Goal: Task Accomplishment & Management: Manage account settings

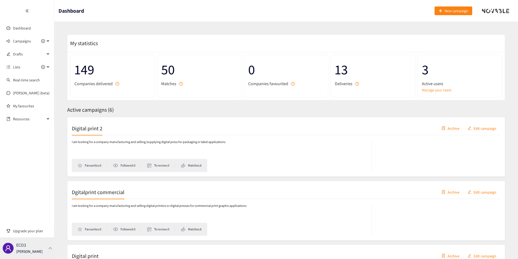
click at [37, 246] on div "ECO3 Thibaut Jacobs" at bounding box center [29, 248] width 26 height 8
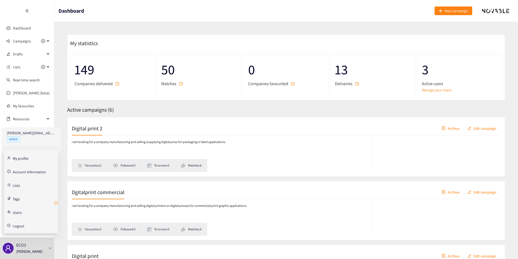
click at [57, 204] on icon "retweet" at bounding box center [56, 203] width 4 height 4
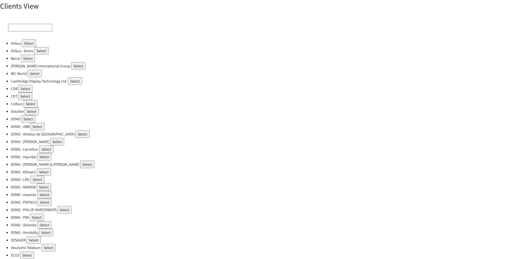
click at [30, 25] on input at bounding box center [30, 28] width 44 height 8
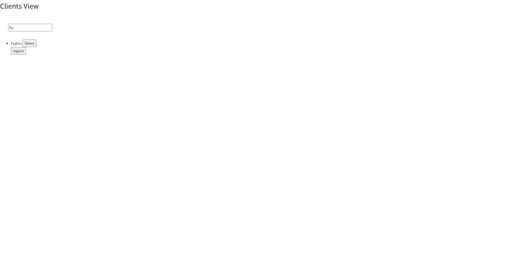
type input "fuj"
click at [26, 43] on button "Select" at bounding box center [29, 44] width 14 height 8
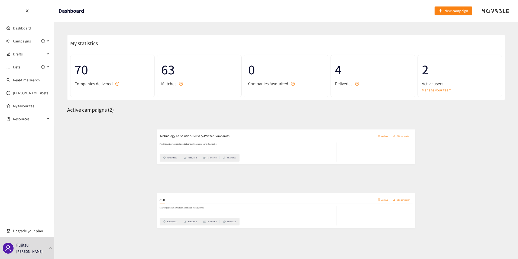
click at [120, 182] on div "ACB Archive Edit campaign Sourcing companies that can collaborate with our ACB.…" at bounding box center [285, 211] width 437 height 60
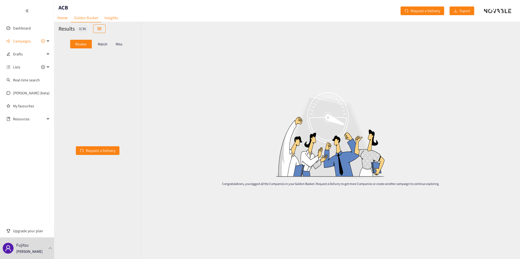
click at [101, 43] on p "Match" at bounding box center [103, 44] width 10 height 4
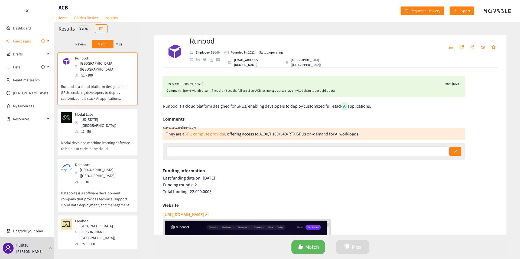
click at [113, 16] on link "Insights" at bounding box center [111, 18] width 20 height 8
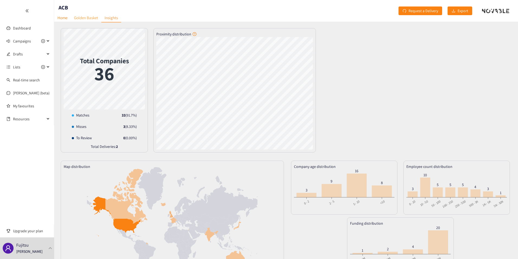
click at [81, 16] on link "Golden Basket" at bounding box center [86, 18] width 31 height 8
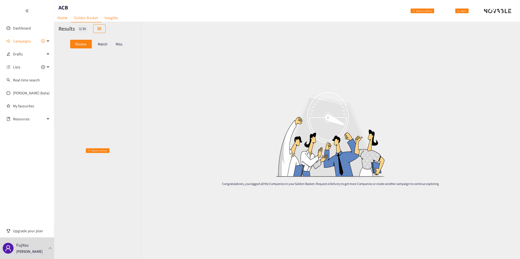
click at [101, 45] on p "Match" at bounding box center [103, 44] width 10 height 4
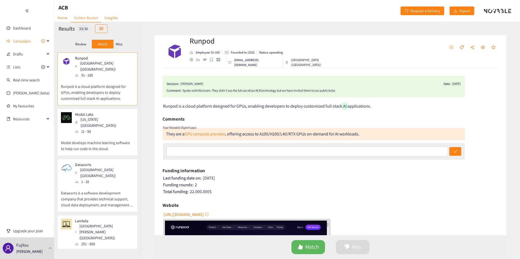
click at [195, 43] on h2 "Runpod" at bounding box center [268, 40] width 159 height 11
click at [191, 61] on div "website" at bounding box center [191, 60] width 4 height 4
click at [64, 16] on link "Home" at bounding box center [62, 18] width 17 height 8
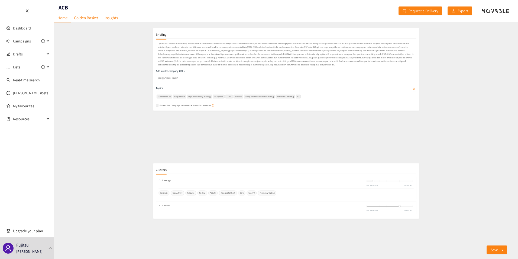
scroll to position [117, 0]
click at [32, 39] on span "Campaigns" at bounding box center [29, 41] width 32 height 11
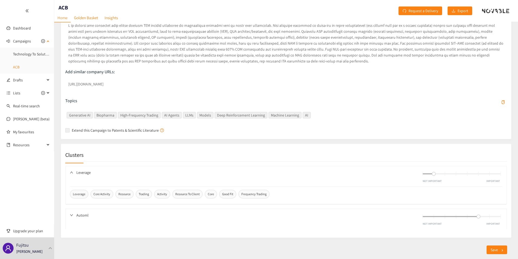
click at [19, 66] on link "ACB" at bounding box center [16, 67] width 6 height 5
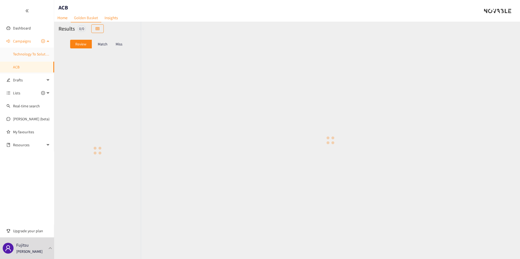
click at [29, 54] on link "Technology To Solution-Delivery-Partner Companies" at bounding box center [54, 54] width 83 height 5
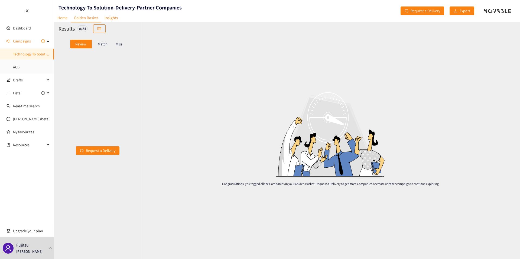
click at [63, 16] on link "Home" at bounding box center [62, 18] width 17 height 8
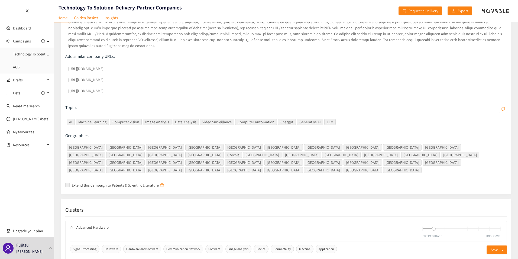
scroll to position [126, 0]
click at [82, 21] on link "Golden Basket" at bounding box center [86, 18] width 31 height 8
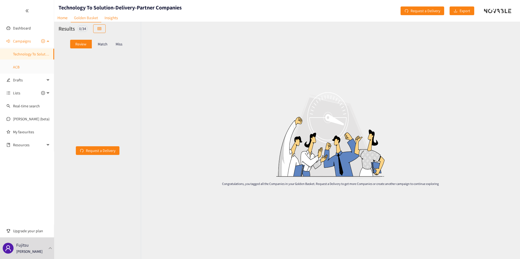
click at [19, 65] on link "ACB" at bounding box center [16, 67] width 6 height 5
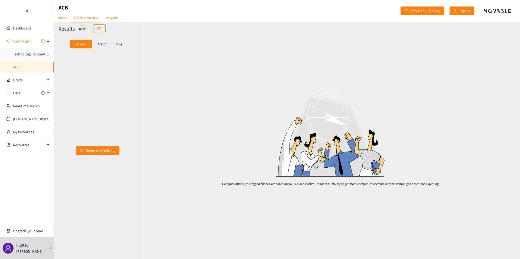
click at [99, 42] on p "Match" at bounding box center [103, 44] width 10 height 4
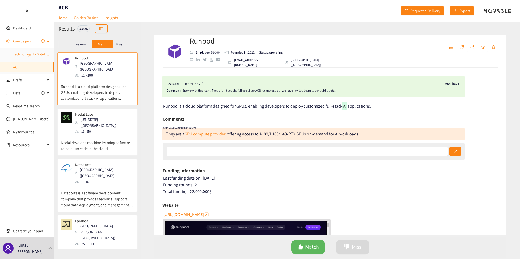
click at [42, 57] on link "Technology To Solution-Delivery-Partner Companies" at bounding box center [54, 54] width 83 height 5
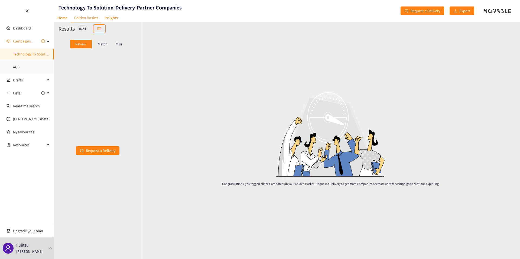
click at [106, 47] on div "Match" at bounding box center [103, 44] width 22 height 9
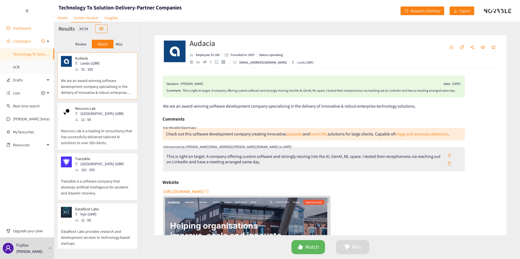
click at [22, 29] on link "Dashboard" at bounding box center [22, 28] width 18 height 5
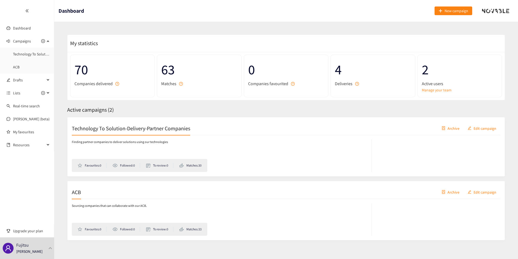
click at [91, 194] on div "ACB Archive Edit campaign" at bounding box center [286, 193] width 428 height 14
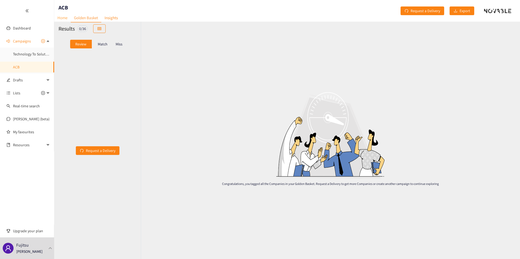
click at [63, 19] on link "Home" at bounding box center [62, 18] width 17 height 8
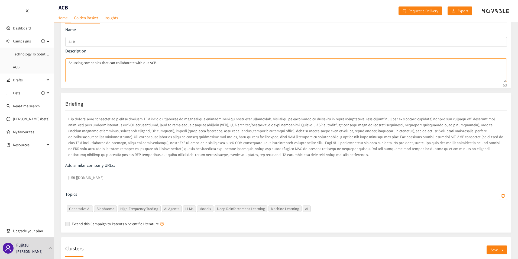
scroll to position [24, 0]
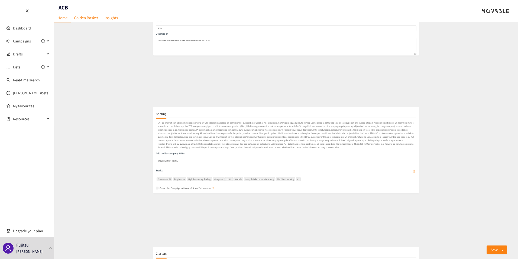
scroll to position [40, 0]
click at [257, 136] on p at bounding box center [285, 124] width 441 height 50
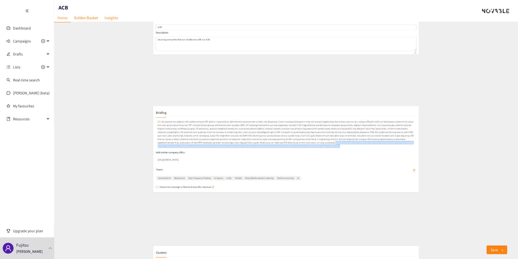
drag, startPoint x: 257, startPoint y: 136, endPoint x: 259, endPoint y: 146, distance: 10.2
click at [259, 146] on p at bounding box center [285, 124] width 441 height 50
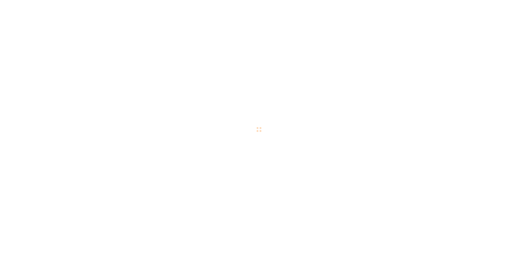
scroll to position [6, 0]
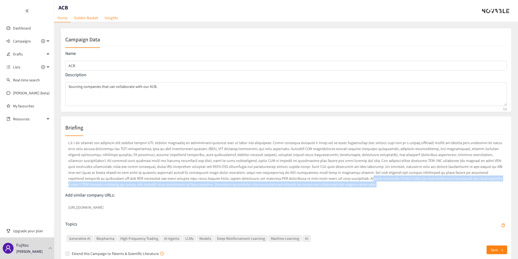
drag, startPoint x: 241, startPoint y: 184, endPoint x: 257, endPoint y: 179, distance: 17.5
click at [257, 179] on p at bounding box center [285, 164] width 441 height 50
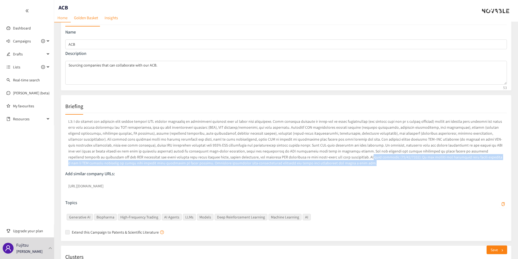
scroll to position [13, 0]
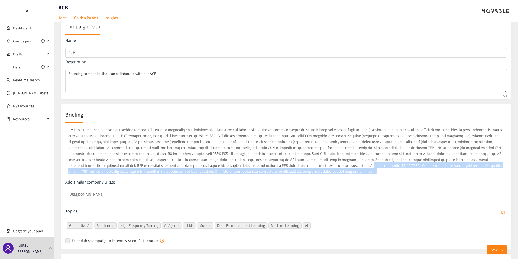
click at [255, 171] on p at bounding box center [285, 151] width 441 height 50
drag, startPoint x: 263, startPoint y: 171, endPoint x: 254, endPoint y: 167, distance: 9.6
click at [254, 167] on p at bounding box center [285, 151] width 441 height 50
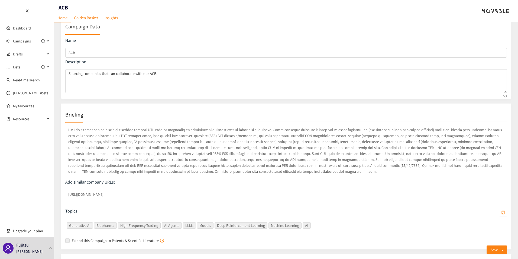
click at [267, 169] on p at bounding box center [285, 151] width 441 height 50
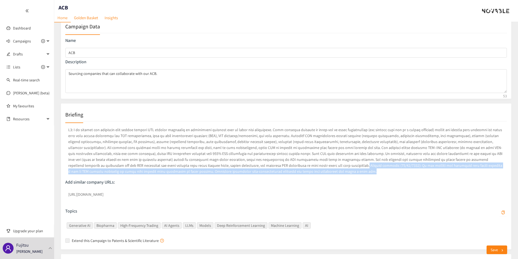
drag, startPoint x: 264, startPoint y: 171, endPoint x: 254, endPoint y: 166, distance: 10.5
click at [254, 166] on p at bounding box center [285, 151] width 441 height 50
copy p "Initial briefing (18/07/2025): We are looking for companies that either leverag…"
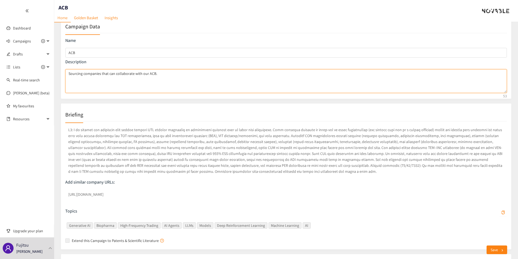
click at [200, 85] on textarea "Sourcing companies that can collaborate with our ACB." at bounding box center [285, 81] width 441 height 24
paste textarea "Initial briefing (18/07/2025): We are looking for companies that either leverag…"
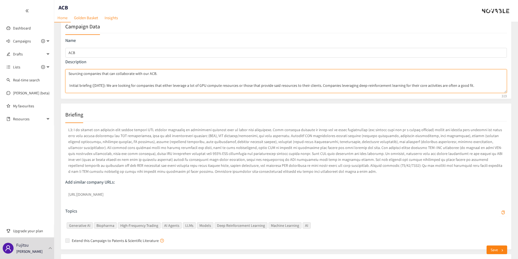
click at [70, 86] on textarea "Sourcing companies that can collaborate with our ACB. Initial briefing (18/07/2…" at bounding box center [285, 81] width 441 height 24
click at [68, 76] on textarea "Sourcing companies that can collaborate with our ACB. Initial briefing (18/07/2…" at bounding box center [285, 81] width 441 height 24
click at [94, 86] on textarea "Sourcing companies that can collaborate with our ACB. Initial briefing (18/07/2…" at bounding box center [285, 81] width 441 height 24
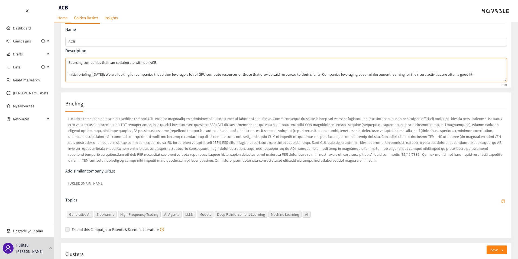
scroll to position [28, 0]
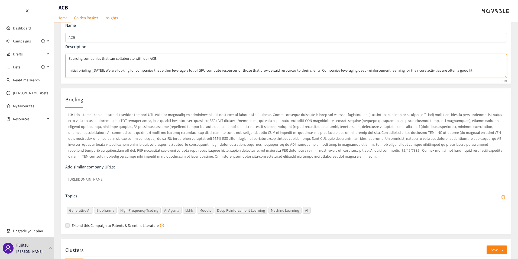
click at [69, 59] on textarea "Sourcing companies that can collaborate with our ACB. Initial briefing (18/07/2…" at bounding box center [285, 66] width 441 height 24
type textarea "Sourcing companies that can collaborate with our ACB. Initial briefing (18/07/2…"
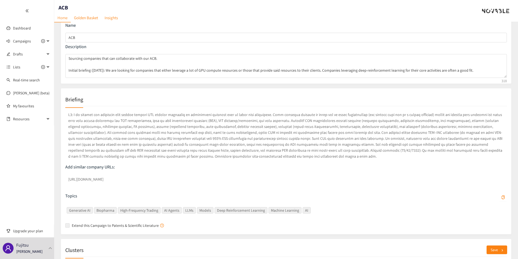
click at [70, 47] on p "Description" at bounding box center [285, 47] width 441 height 6
drag, startPoint x: 70, startPoint y: 47, endPoint x: 112, endPoint y: 48, distance: 42.0
click at [112, 48] on p "Description" at bounding box center [285, 47] width 441 height 6
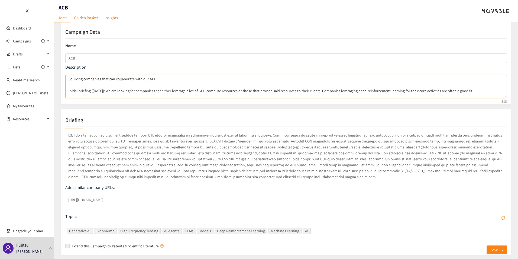
scroll to position [7, 0]
click at [489, 249] on button "Save" at bounding box center [496, 250] width 21 height 9
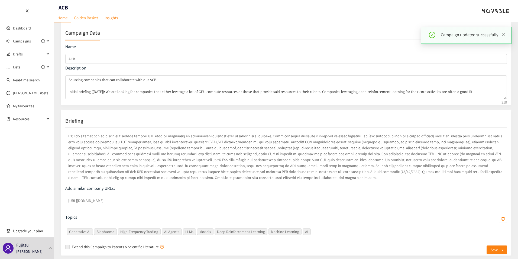
click at [92, 20] on link "Golden Basket" at bounding box center [86, 18] width 31 height 8
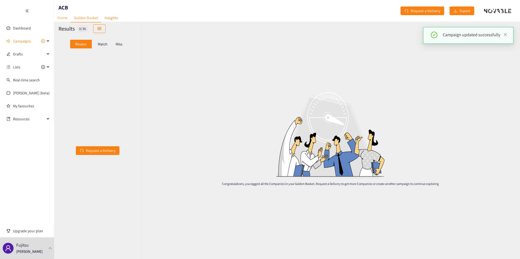
click at [58, 19] on link "Home" at bounding box center [62, 18] width 17 height 8
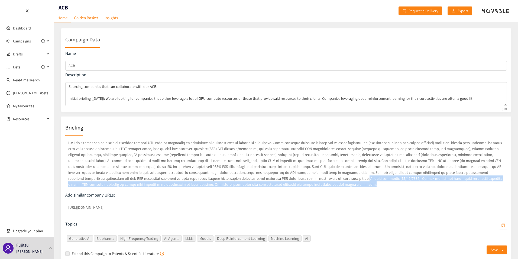
drag, startPoint x: 248, startPoint y: 182, endPoint x: 254, endPoint y: 180, distance: 6.1
click at [254, 181] on p at bounding box center [285, 164] width 441 height 50
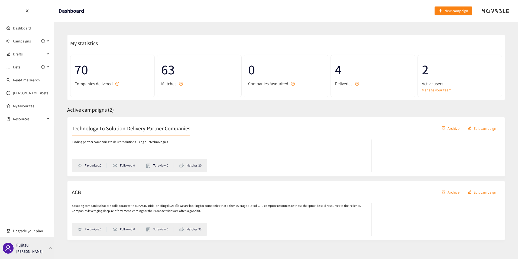
click at [39, 250] on p "[PERSON_NAME]" at bounding box center [29, 252] width 26 height 6
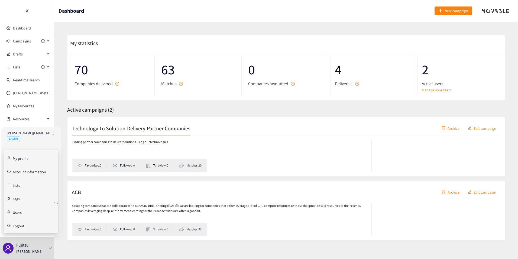
click at [56, 203] on icon "retweet" at bounding box center [56, 203] width 4 height 4
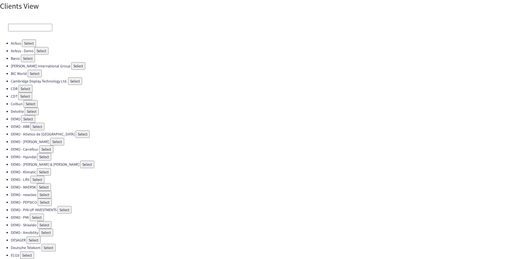
click at [31, 27] on input at bounding box center [30, 28] width 44 height 8
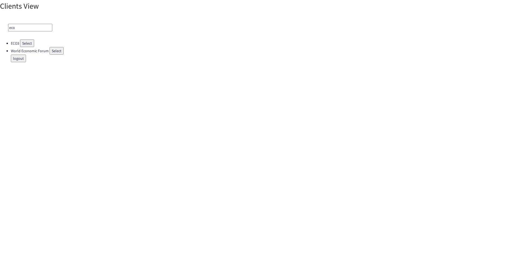
type input "eco"
click at [29, 41] on button "Select" at bounding box center [27, 44] width 14 height 8
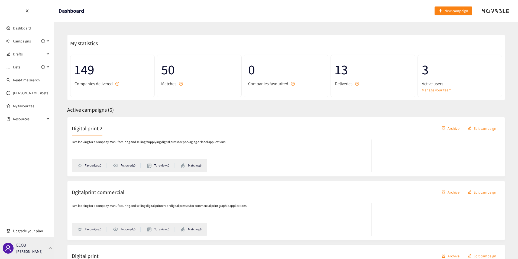
click at [38, 256] on div "ECO3 Thibaut Jacobs" at bounding box center [27, 249] width 54 height 22
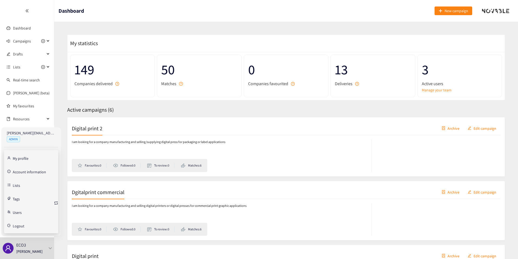
click at [28, 224] on span "Logout" at bounding box center [34, 225] width 42 height 11
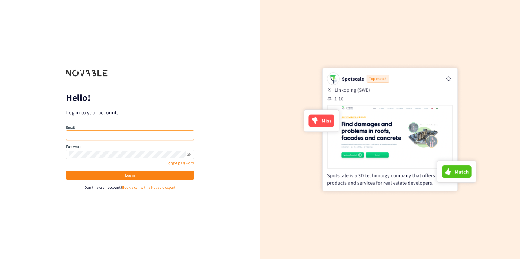
click at [111, 136] on input "email" at bounding box center [130, 135] width 128 height 10
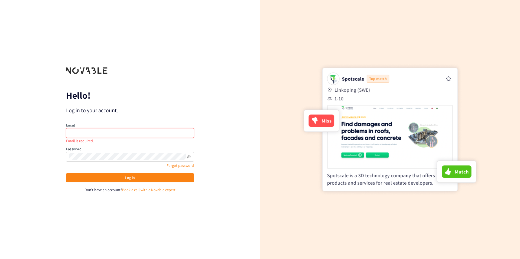
type input "[PERSON_NAME][EMAIL_ADDRESS][PERSON_NAME][DOMAIN_NAME]"
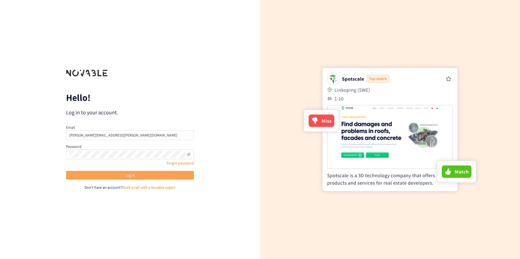
click at [120, 173] on button "Log in" at bounding box center [130, 175] width 128 height 9
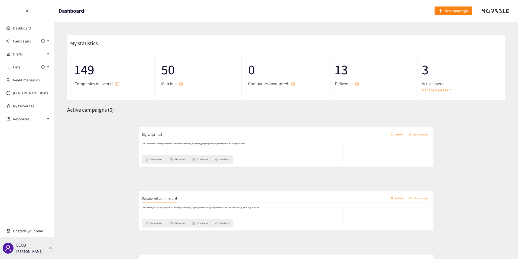
click at [35, 249] on p "[PERSON_NAME]" at bounding box center [29, 252] width 26 height 6
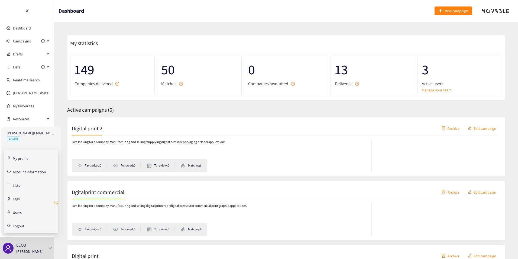
click at [56, 202] on icon "retweet" at bounding box center [56, 203] width 4 height 4
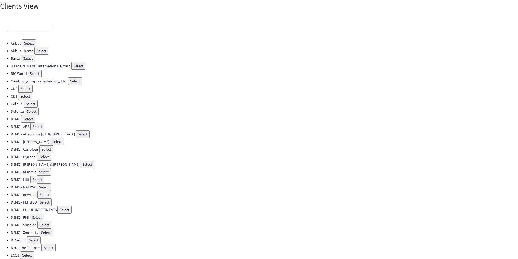
click at [24, 24] on input at bounding box center [30, 28] width 44 height 8
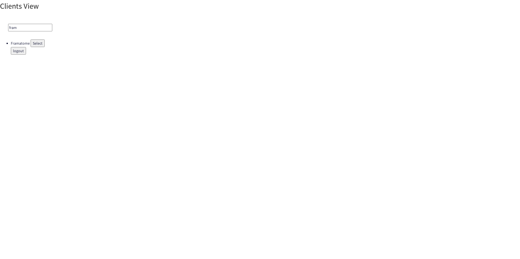
type input "fram"
click at [31, 41] on button "Select" at bounding box center [38, 44] width 14 height 8
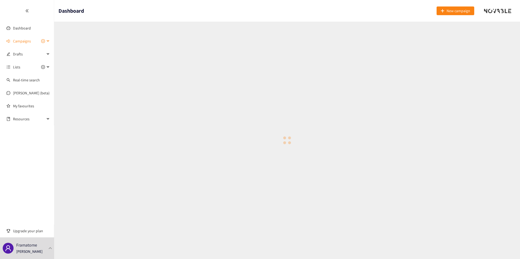
click at [28, 41] on span "Campaigns" at bounding box center [22, 41] width 18 height 11
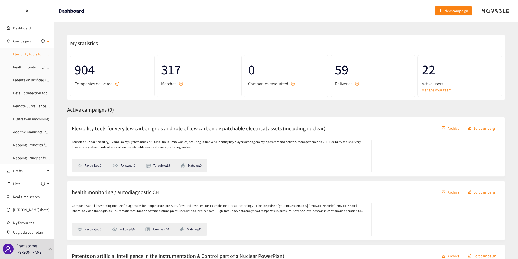
click at [23, 54] on link "Flexibility tools for very low carbon grids and role of low carbon dispatchable…" at bounding box center [103, 54] width 181 height 5
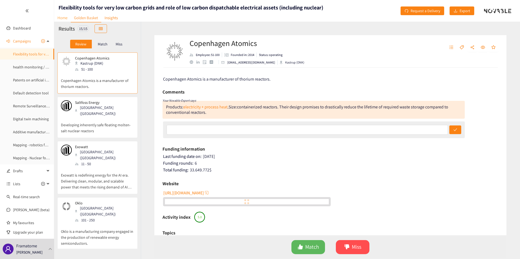
click at [64, 19] on link "Home" at bounding box center [62, 18] width 17 height 8
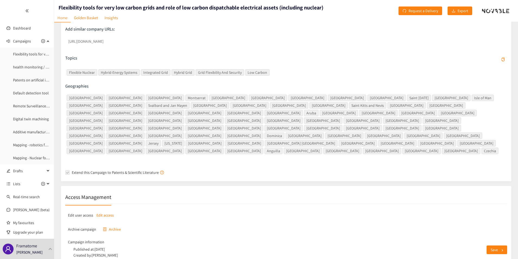
scroll to position [131, 0]
click at [31, 69] on link "health monitoring / autodiagnostic CFI" at bounding box center [44, 67] width 63 height 5
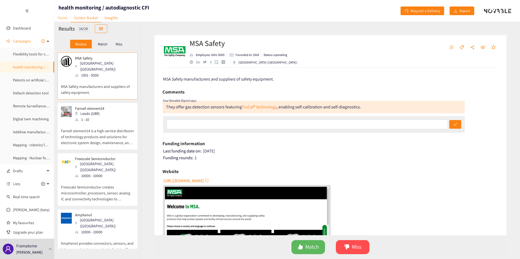
click at [67, 20] on link "Home" at bounding box center [62, 18] width 17 height 8
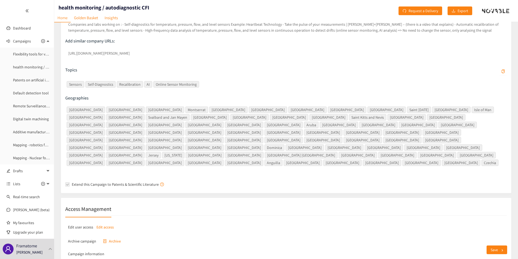
scroll to position [121, 0]
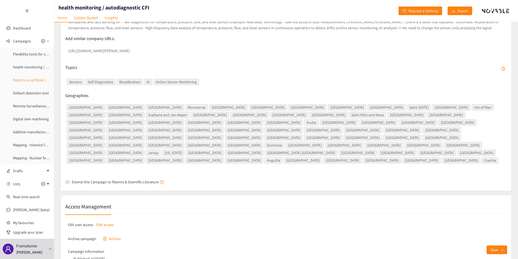
click at [35, 78] on link "Patents on artificial intelligence in the Instrumentation & Control part of a N…" at bounding box center [89, 80] width 152 height 5
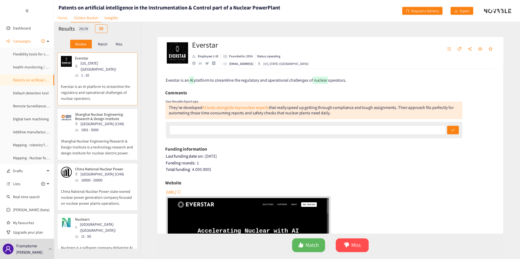
click at [63, 18] on link "Home" at bounding box center [62, 18] width 17 height 8
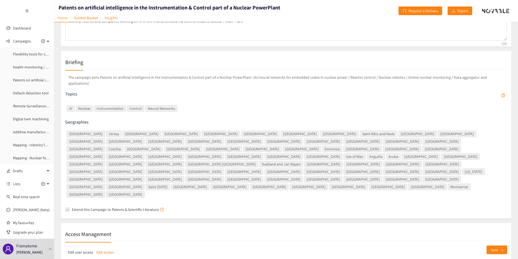
scroll to position [102, 0]
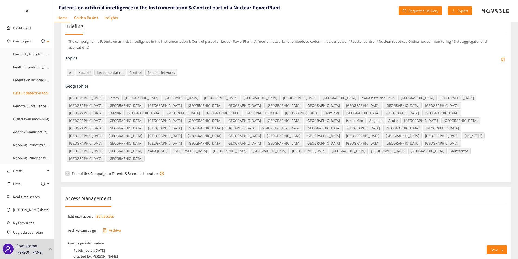
click at [34, 96] on link "Default detection tool" at bounding box center [31, 93] width 36 height 5
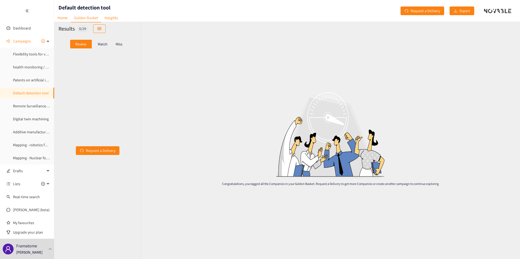
click at [63, 22] on div "Results 0 / 29" at bounding box center [97, 29] width 87 height 14
click at [63, 18] on link "Home" at bounding box center [62, 18] width 17 height 8
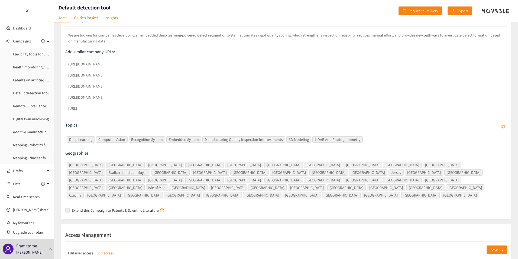
scroll to position [264, 0]
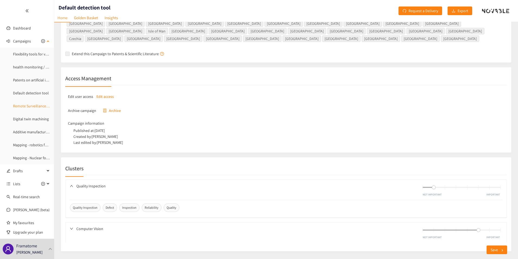
click at [28, 104] on link "Remote Surveillance and inspection" at bounding box center [42, 106] width 58 height 5
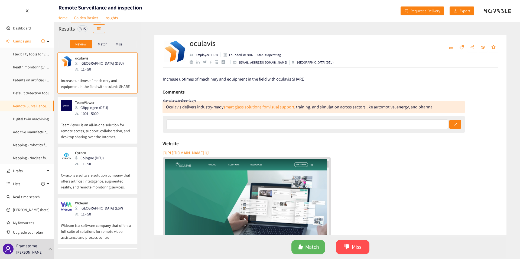
click at [63, 18] on link "Home" at bounding box center [62, 18] width 17 height 8
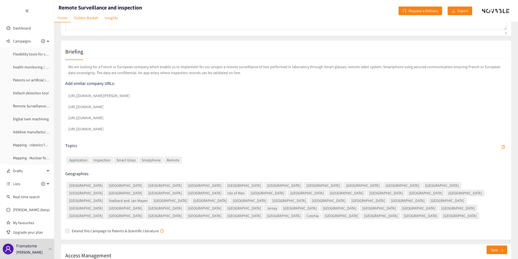
scroll to position [155, 0]
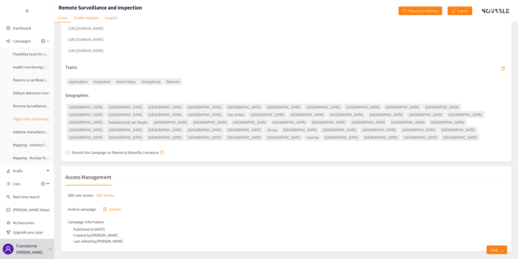
click at [33, 119] on link "Digital twin machining" at bounding box center [31, 119] width 36 height 5
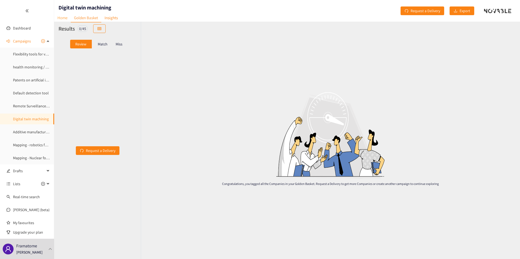
click at [63, 18] on link "Home" at bounding box center [62, 18] width 17 height 8
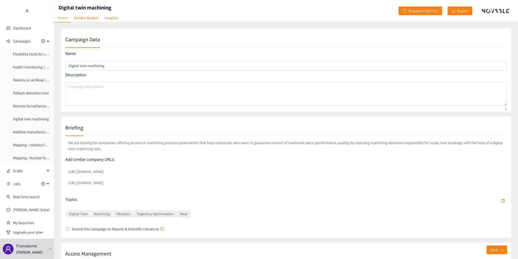
scroll to position [92, 0]
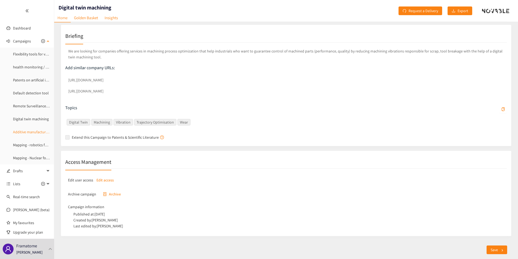
click at [31, 130] on link "Additive manufacturing of multiayer PCBs" at bounding box center [46, 132] width 67 height 5
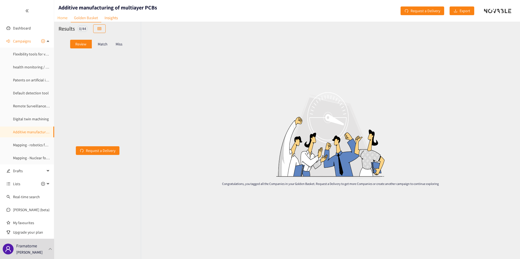
click at [60, 19] on link "Home" at bounding box center [62, 18] width 17 height 8
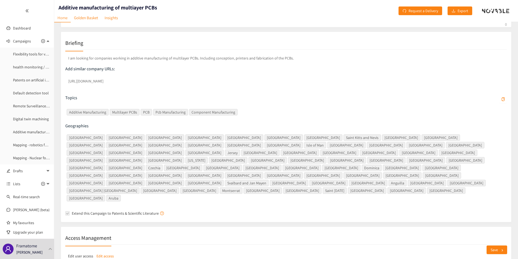
scroll to position [130, 0]
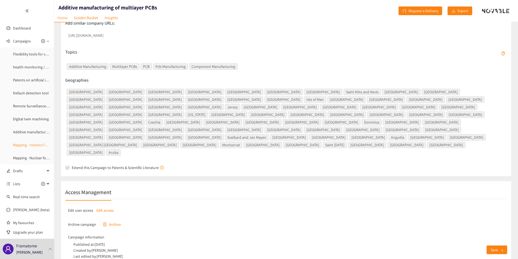
click at [27, 144] on link "Mapping - robotics for nuclear industry" at bounding box center [44, 145] width 62 height 5
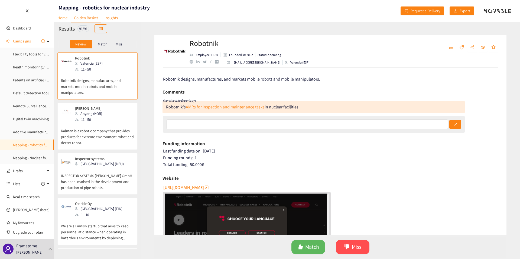
click at [64, 21] on link "Home" at bounding box center [62, 18] width 17 height 8
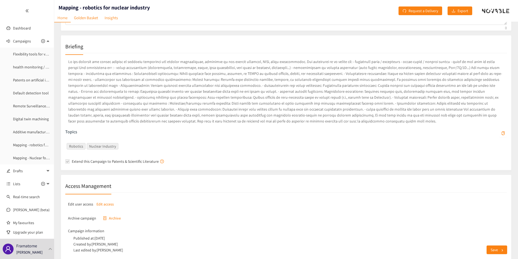
scroll to position [105, 0]
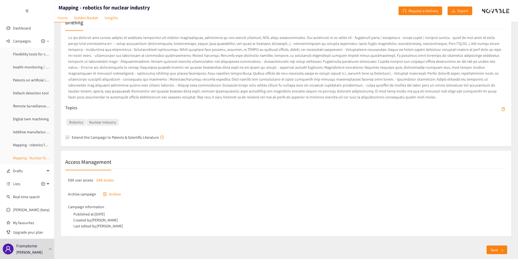
click at [29, 158] on link "Mapping - Nuclear for space" at bounding box center [35, 158] width 44 height 5
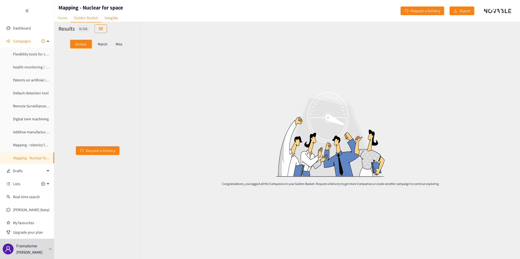
click at [62, 19] on link "Home" at bounding box center [62, 18] width 17 height 8
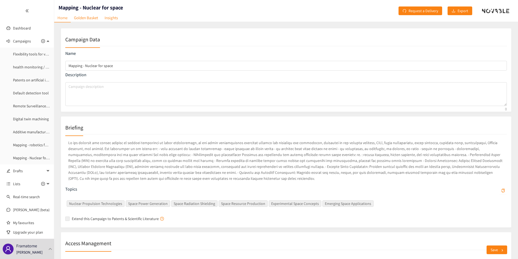
scroll to position [81, 0]
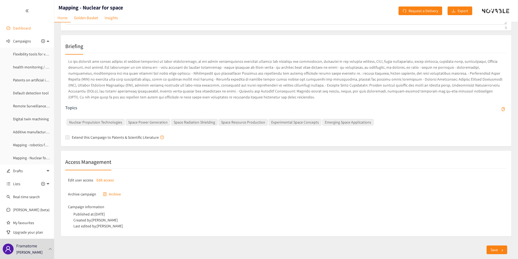
click at [31, 26] on link "Dashboard" at bounding box center [22, 28] width 18 height 5
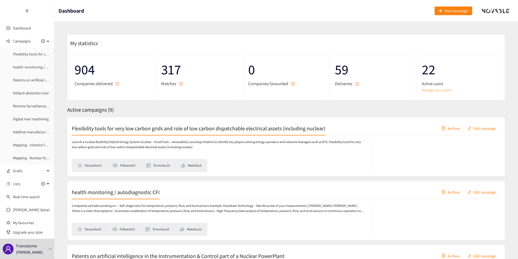
click at [440, 88] on link "Manage your team" at bounding box center [459, 90] width 76 height 6
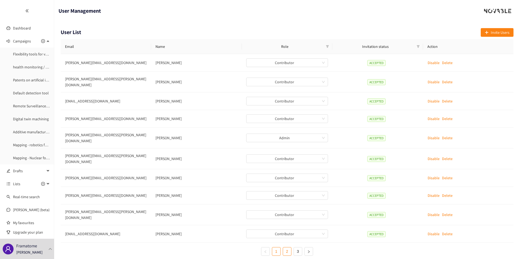
click at [288, 248] on link "2" at bounding box center [287, 252] width 8 height 8
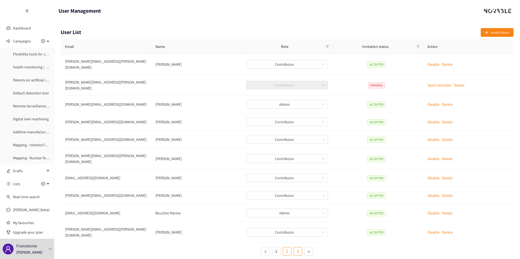
click at [297, 248] on link "3" at bounding box center [298, 252] width 8 height 8
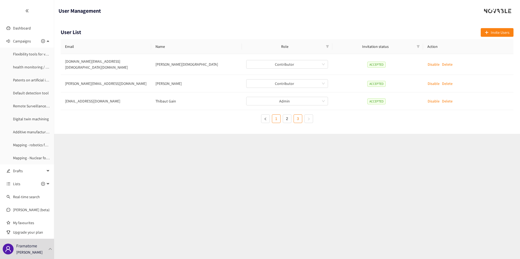
click at [277, 116] on link "1" at bounding box center [276, 119] width 8 height 8
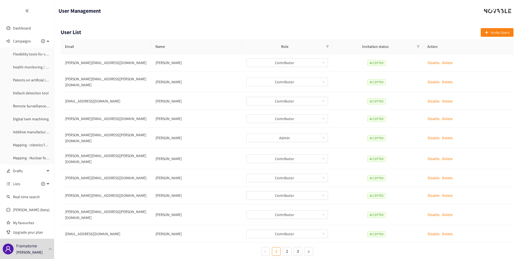
click at [198, 247] on ul "1 2 3" at bounding box center [287, 251] width 453 height 9
click at [287, 248] on link "2" at bounding box center [287, 252] width 8 height 8
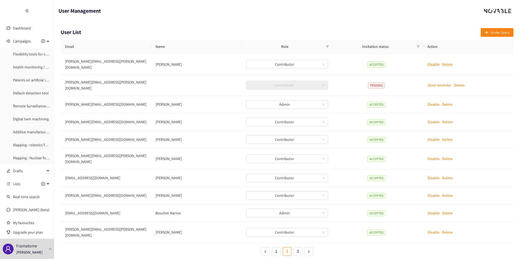
click at [178, 250] on div "User List Invite Users Email Name Role Invitation status Action [PERSON_NAME][E…" at bounding box center [287, 144] width 466 height 245
click at [295, 248] on link "3" at bounding box center [298, 252] width 8 height 8
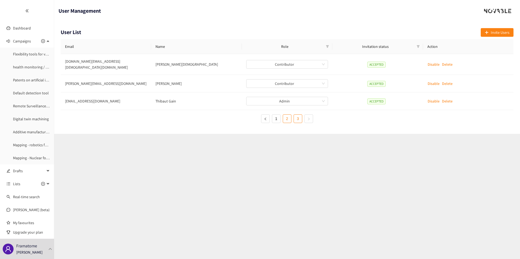
click at [286, 116] on link "2" at bounding box center [287, 119] width 8 height 8
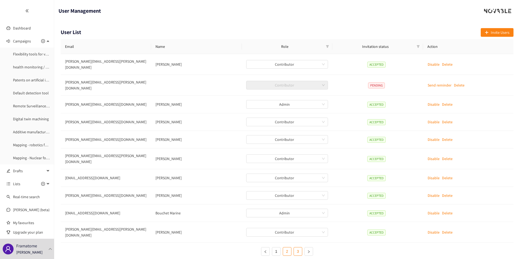
click at [295, 248] on link "3" at bounding box center [298, 252] width 8 height 8
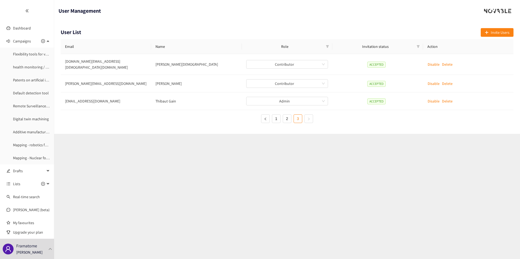
click at [162, 197] on section "User Management User List Invite Users Email Name Role Invitation status Action…" at bounding box center [287, 129] width 466 height 259
click at [22, 29] on link "Dashboard" at bounding box center [22, 28] width 18 height 5
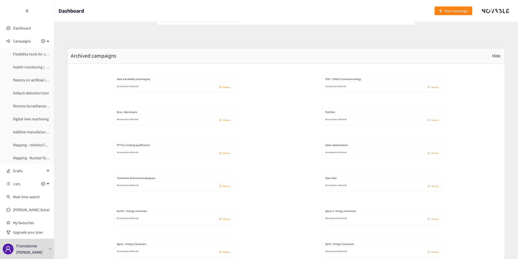
scroll to position [650, 0]
